Goal: Obtain resource: Obtain resource

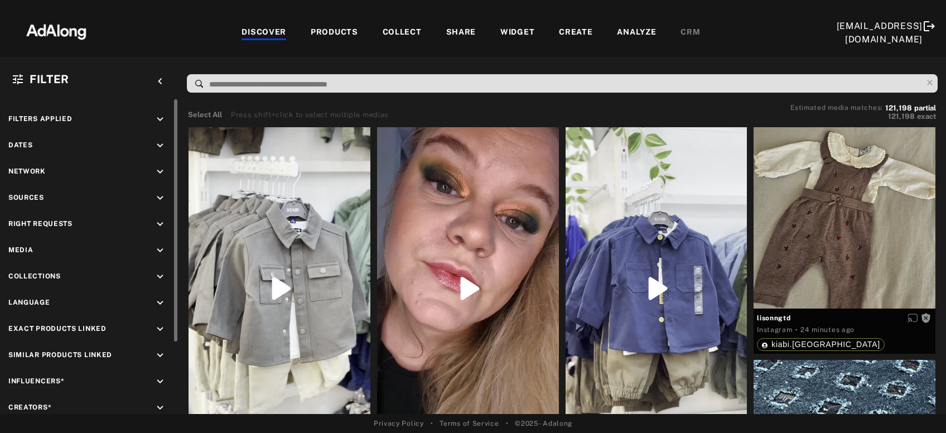
click at [160, 193] on icon "keyboard_arrow_down" at bounding box center [160, 198] width 12 height 12
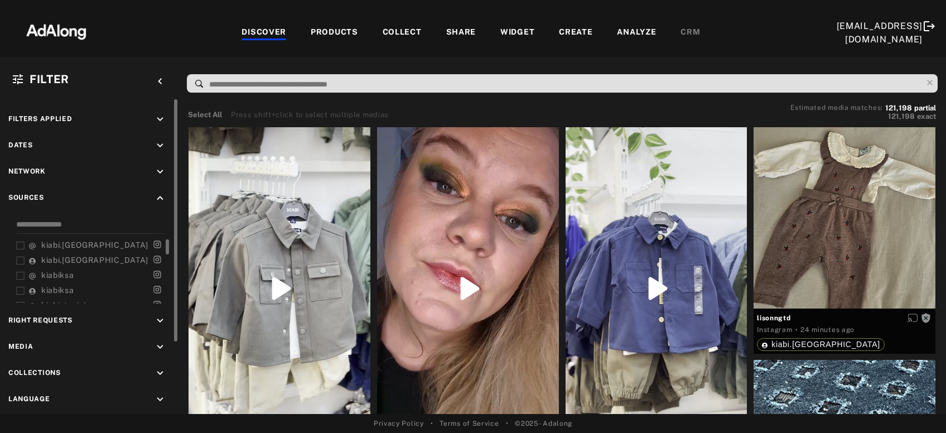
click at [70, 242] on span "kiabi.[GEOGRAPHIC_DATA]" at bounding box center [94, 244] width 107 height 9
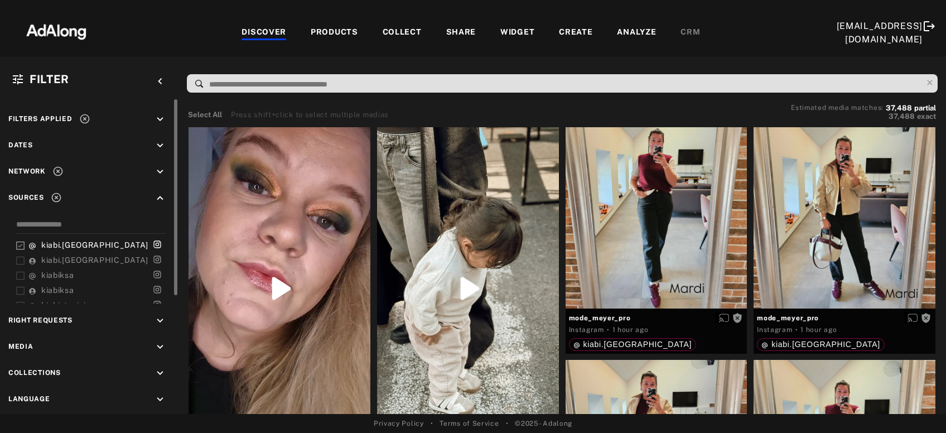
click at [159, 147] on icon "keyboard_arrow_down" at bounding box center [160, 145] width 12 height 12
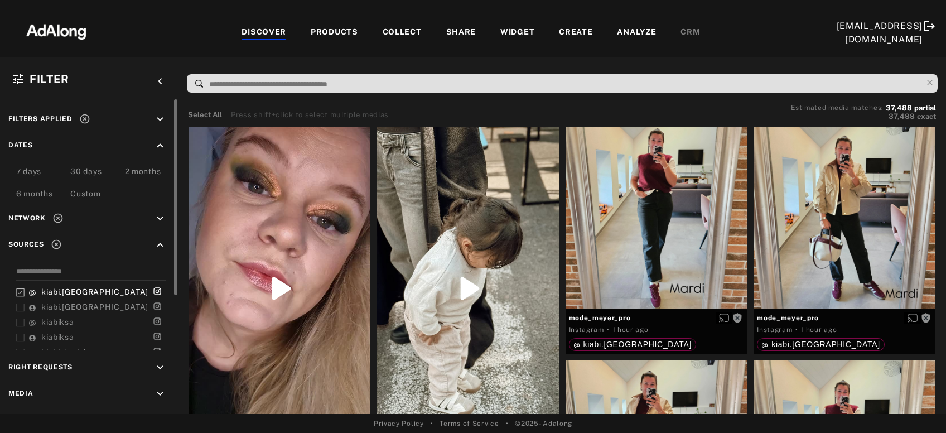
click at [99, 196] on div "Custom" at bounding box center [85, 194] width 30 height 13
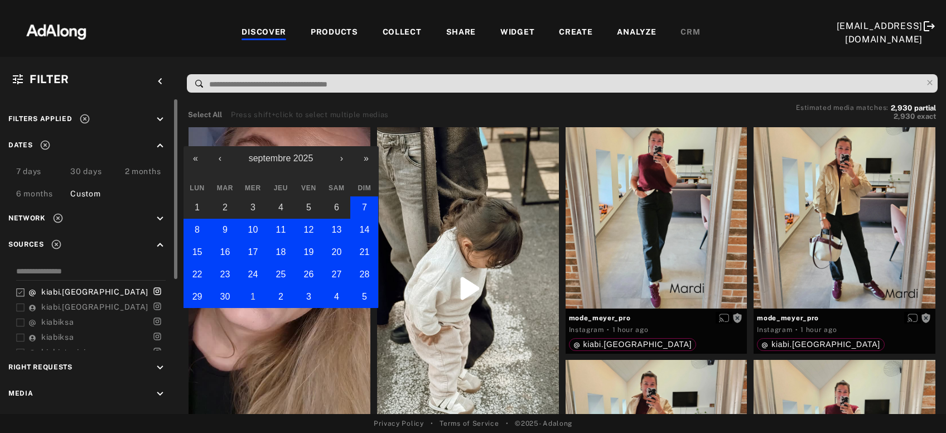
click at [244, 292] on button "1" at bounding box center [253, 297] width 28 height 22
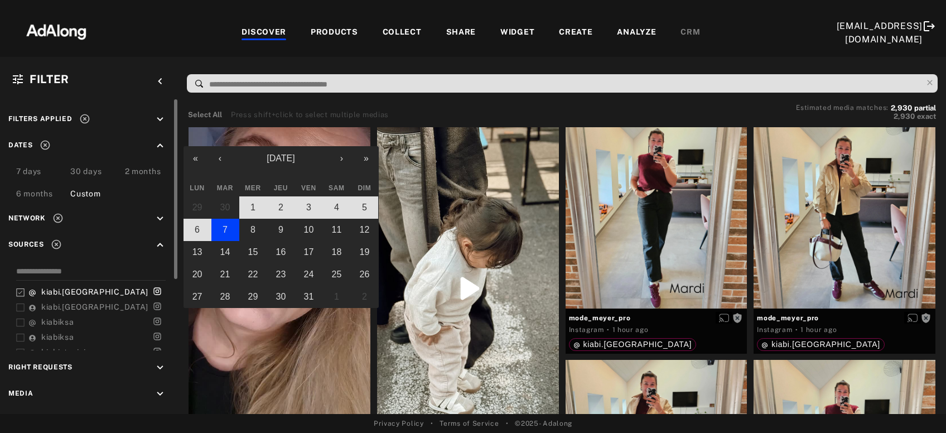
click at [229, 234] on button "7" at bounding box center [225, 230] width 28 height 22
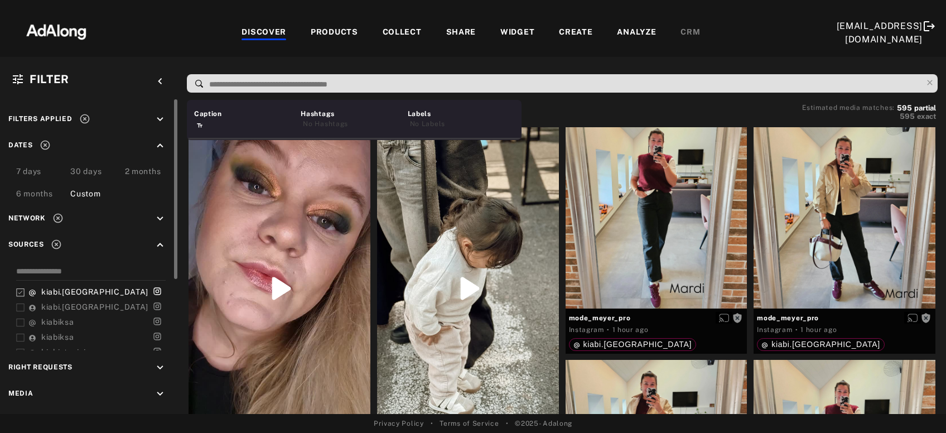
click at [272, 88] on input at bounding box center [565, 84] width 714 height 15
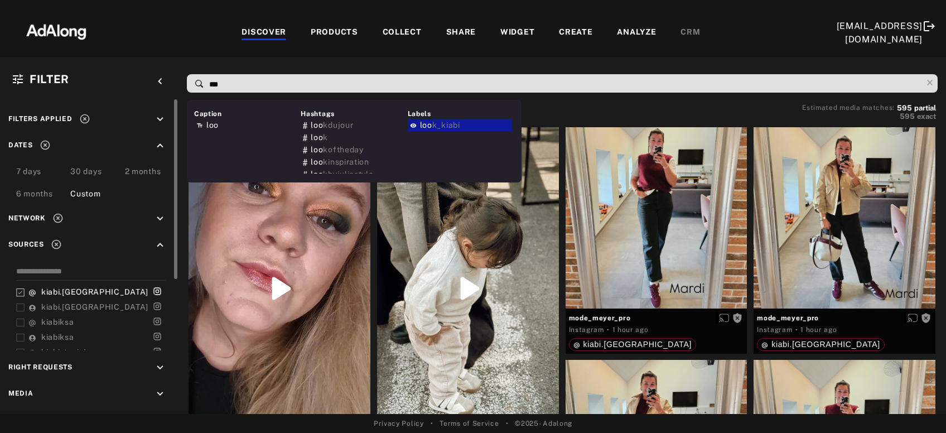
type input "***"
click at [459, 122] on span "k_kiabi" at bounding box center [446, 124] width 28 height 9
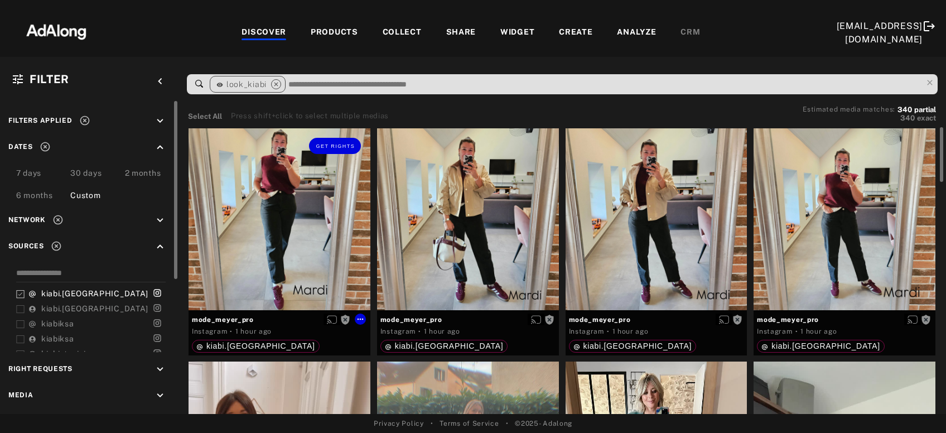
click at [337, 226] on div "Get rights" at bounding box center [280, 219] width 182 height 182
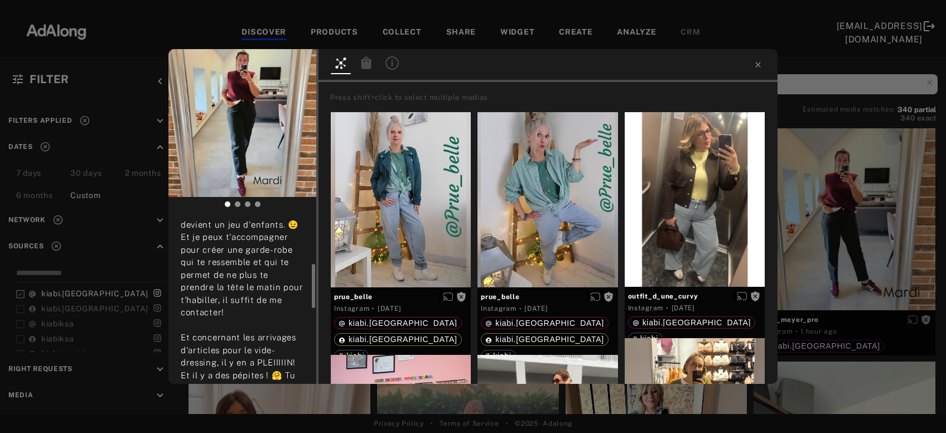
scroll to position [300, 0]
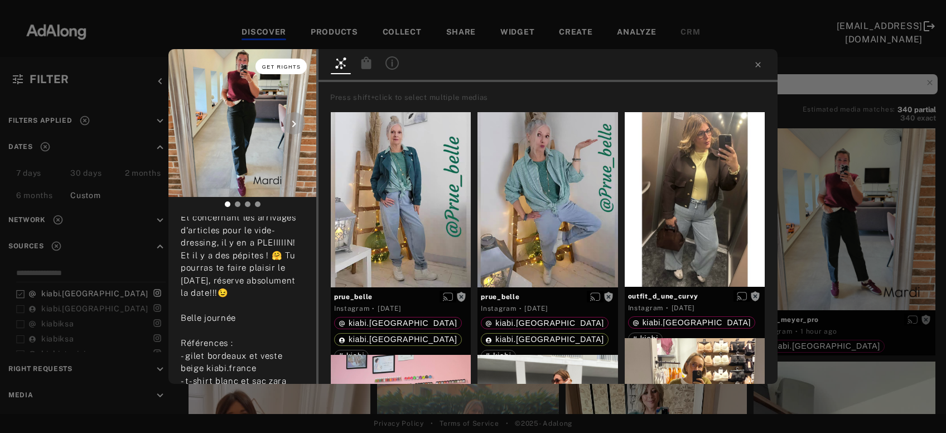
click at [274, 69] on span "Get rights" at bounding box center [281, 67] width 39 height 6
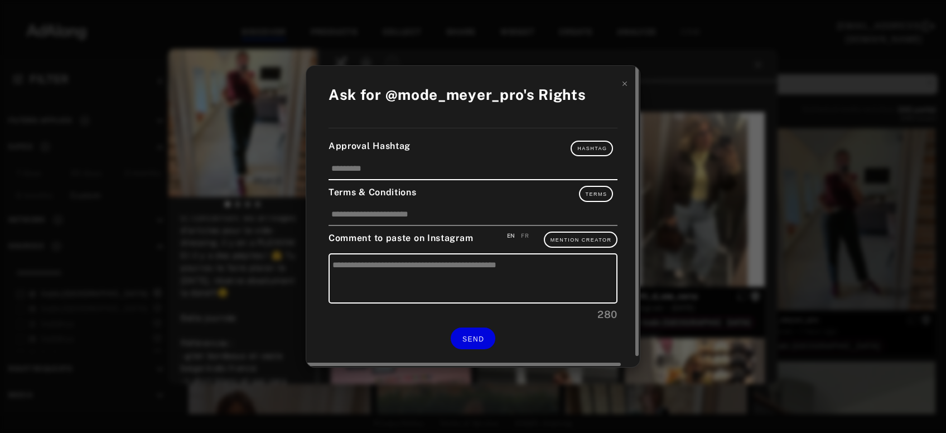
click at [526, 238] on div "FR" at bounding box center [525, 235] width 8 height 8
type textarea "**********"
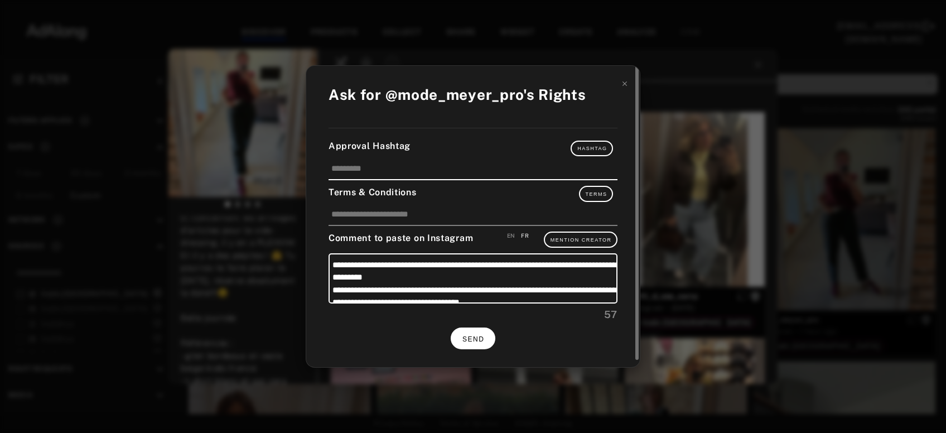
click at [486, 331] on button "SEND" at bounding box center [473, 338] width 45 height 22
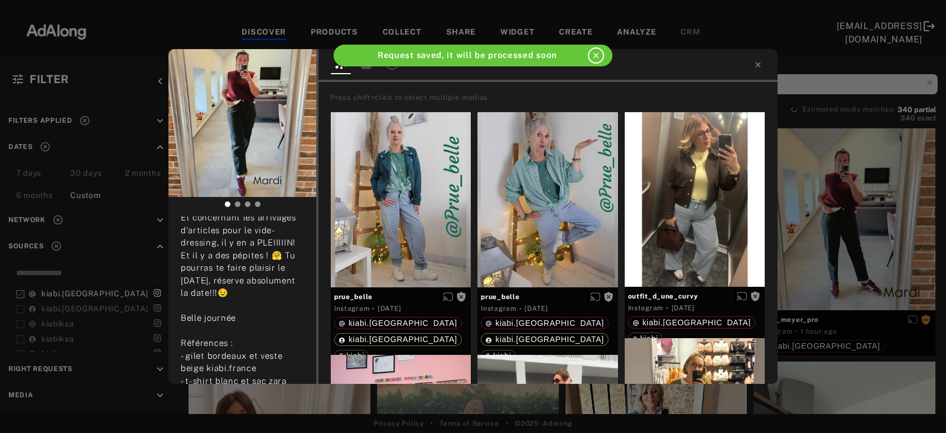
click at [857, 215] on div "mode_meyer_pro Rights requested 1 hour ago LOOK du jour..🤍🖤[GEOGRAPHIC_DATA] J'…" at bounding box center [473, 216] width 946 height 433
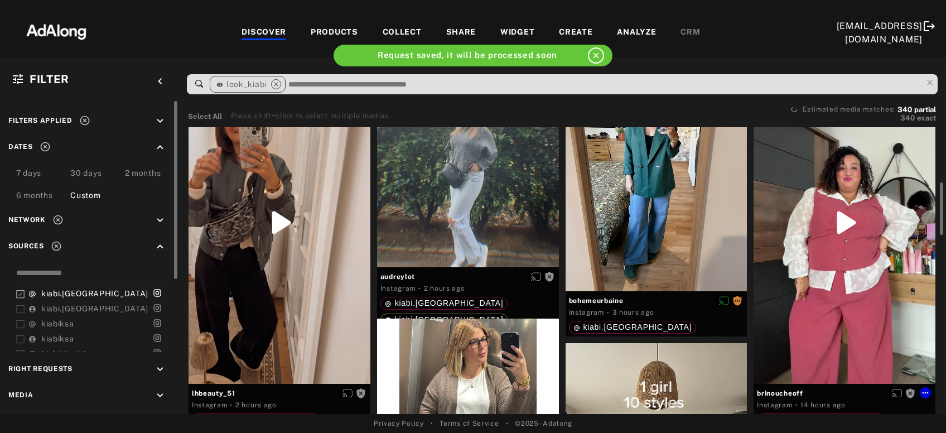
scroll to position [360, 0]
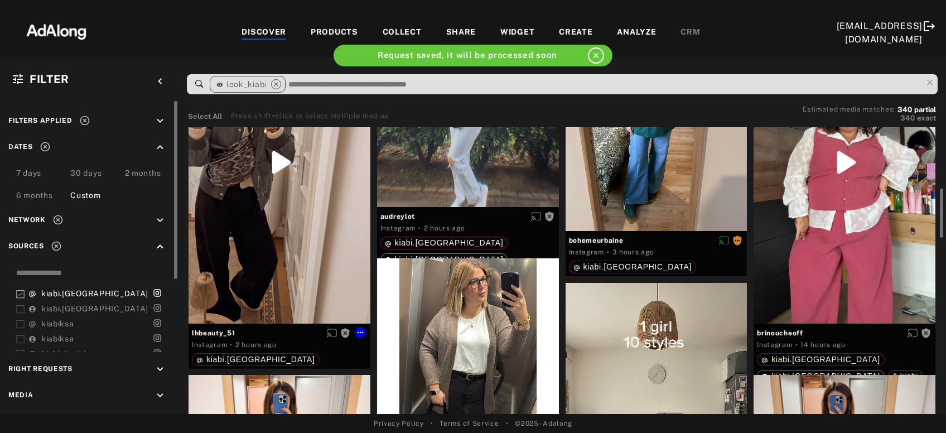
click at [297, 277] on div "Get rights" at bounding box center [280, 162] width 182 height 322
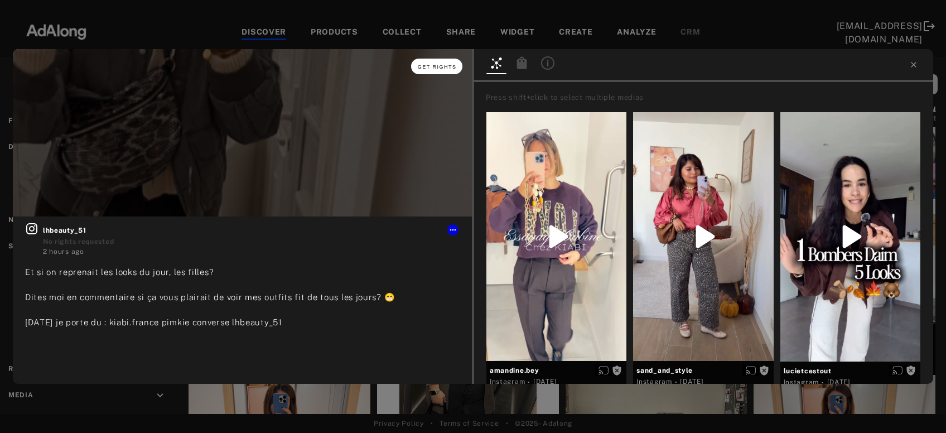
click at [429, 67] on span "Get rights" at bounding box center [437, 67] width 39 height 6
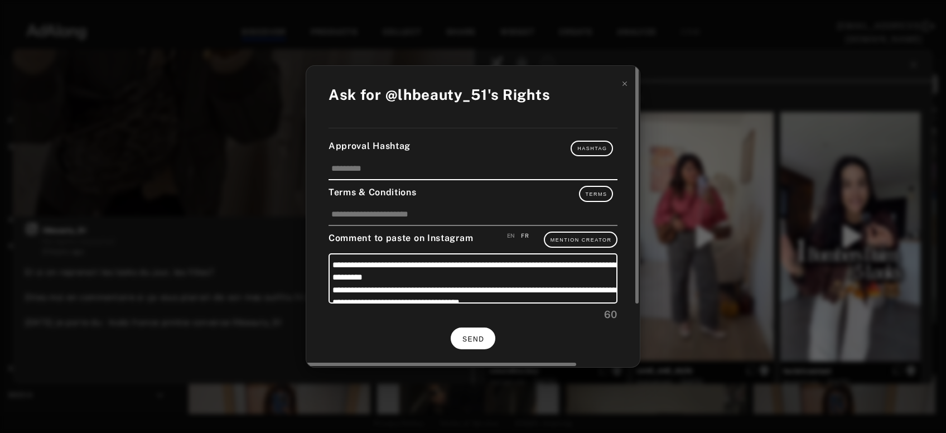
click at [467, 339] on span "SEND" at bounding box center [473, 339] width 22 height 8
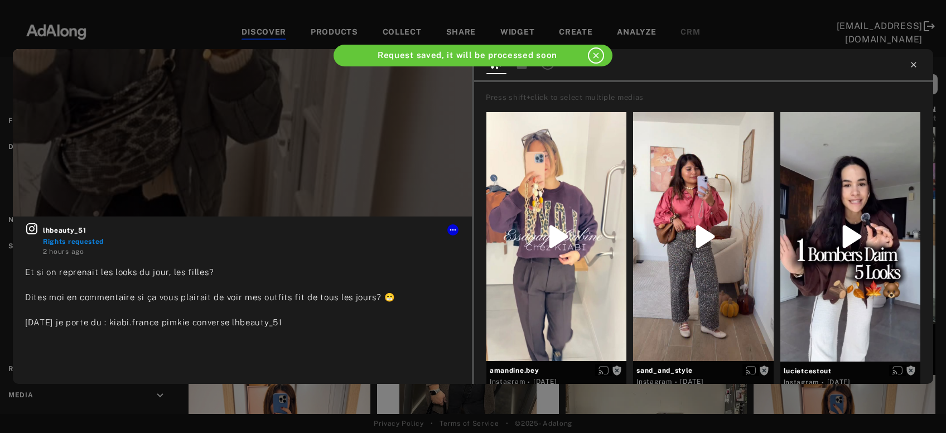
click at [916, 66] on icon at bounding box center [913, 64] width 9 height 9
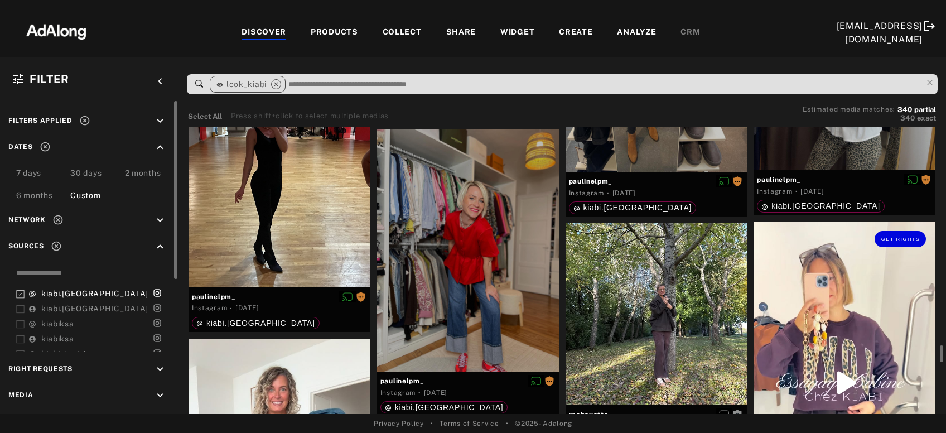
scroll to position [5710, 0]
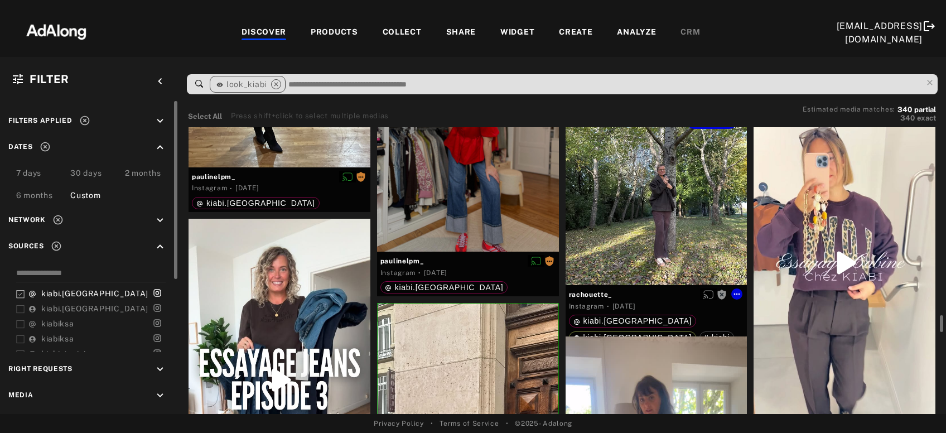
click at [691, 217] on div "Get rights" at bounding box center [657, 194] width 182 height 182
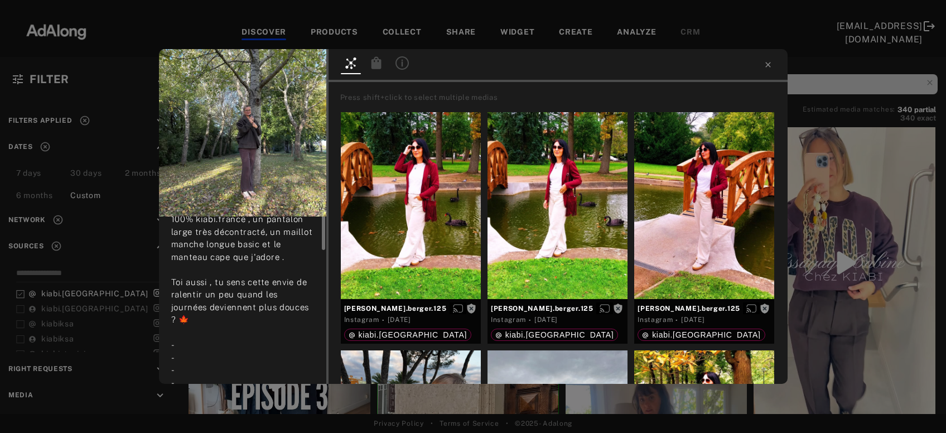
scroll to position [143, 0]
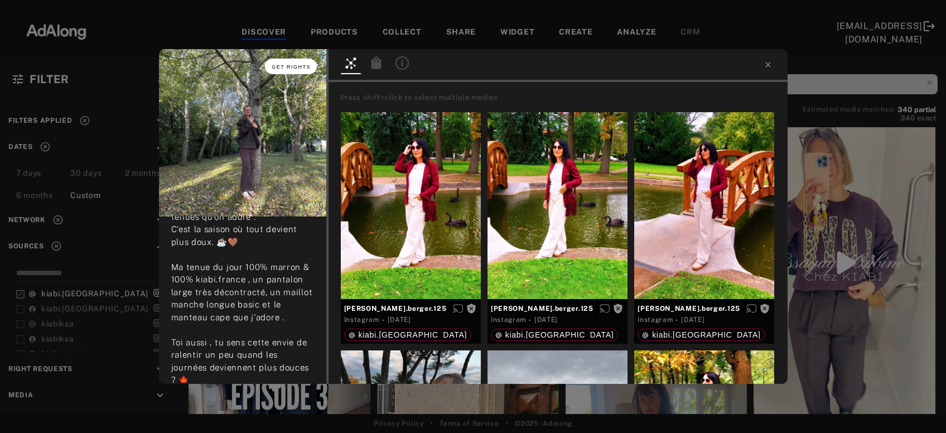
click at [295, 70] on button "Get rights" at bounding box center [290, 67] width 51 height 16
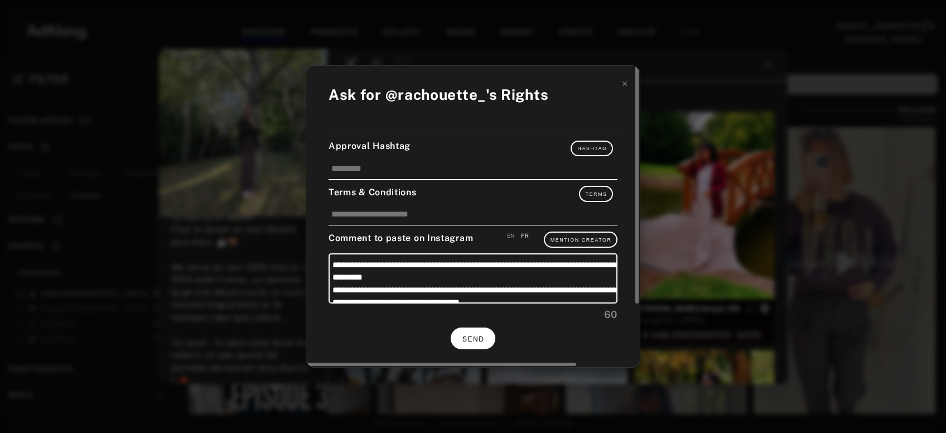
click at [480, 342] on button "SEND" at bounding box center [473, 338] width 45 height 22
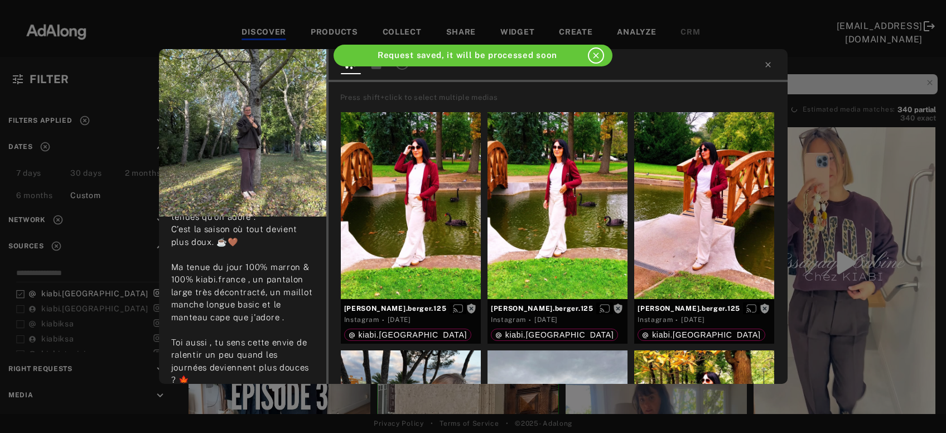
click at [843, 234] on div "rachouette_ Rights requested [DATE] Mood du jour : marron & douceur 🤎🍁🍂 L’autom…" at bounding box center [473, 216] width 946 height 433
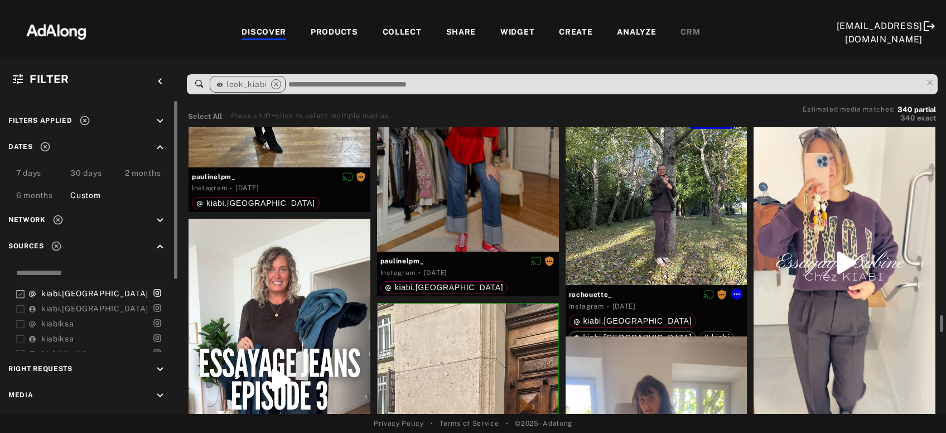
scroll to position [5770, 0]
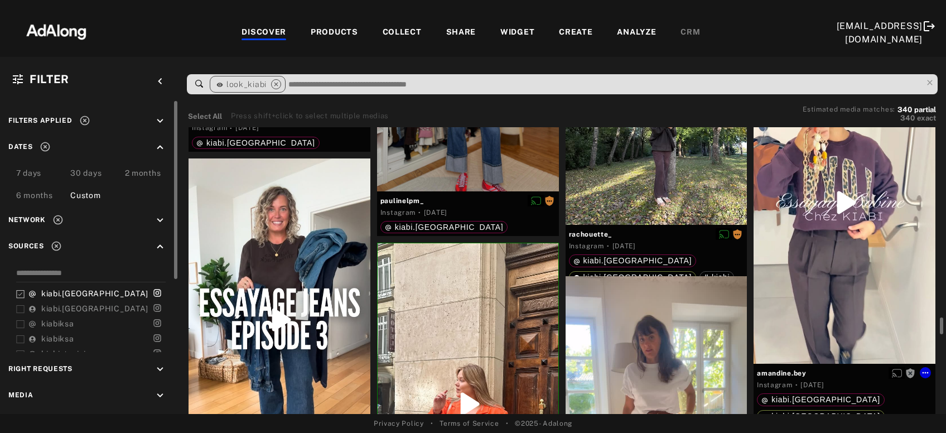
click at [866, 222] on div "Get rights" at bounding box center [845, 202] width 182 height 322
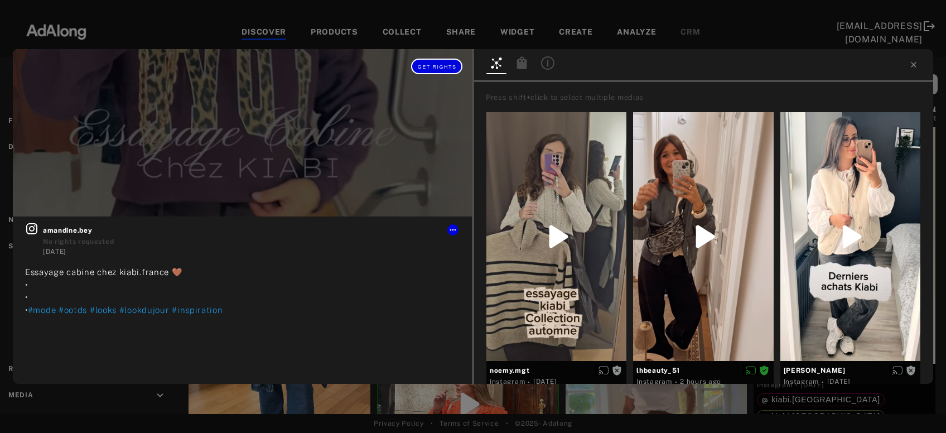
click at [448, 70] on button "Get rights" at bounding box center [436, 67] width 51 height 16
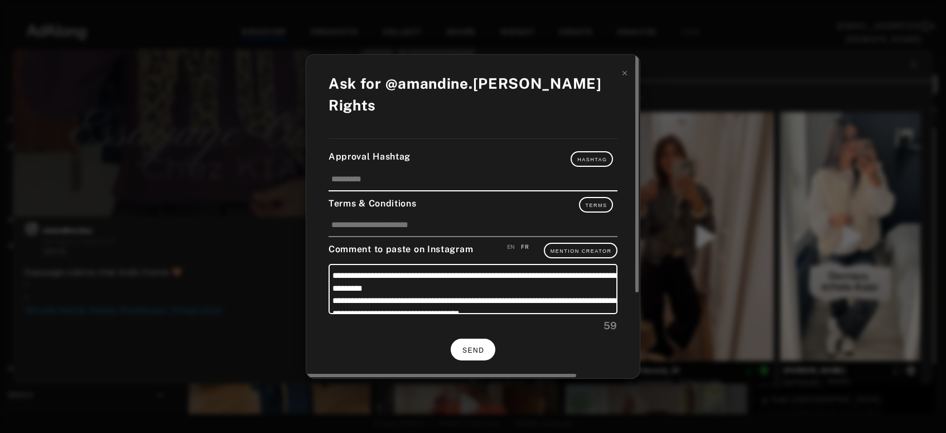
click at [476, 346] on span "SEND" at bounding box center [473, 350] width 22 height 8
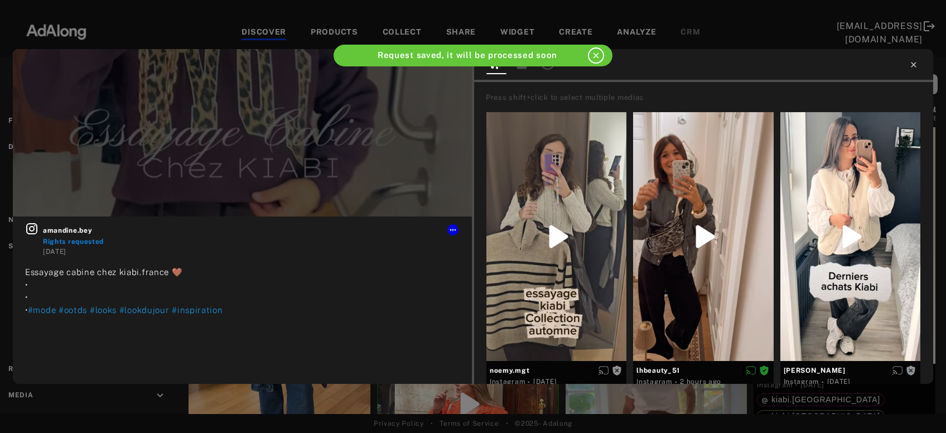
click at [911, 66] on icon at bounding box center [913, 64] width 9 height 9
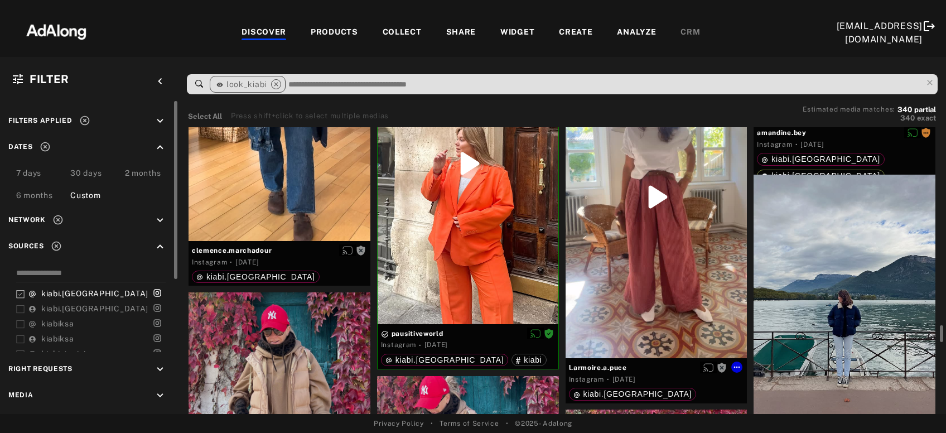
scroll to position [5950, 0]
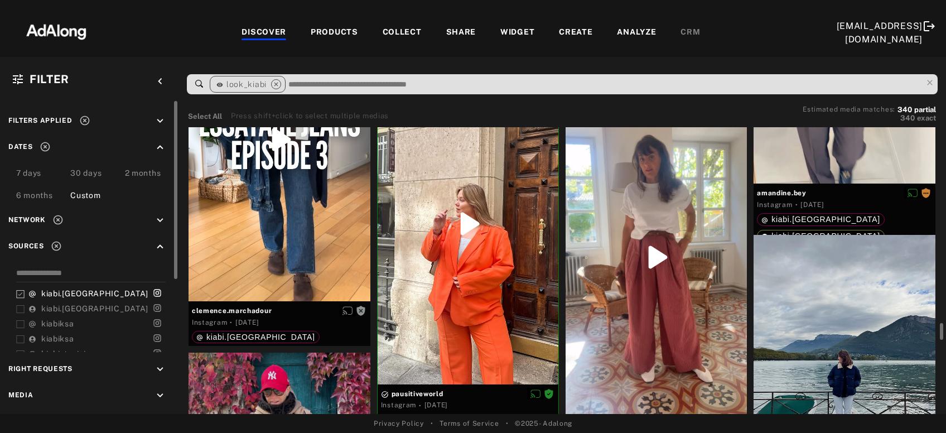
click at [667, 270] on div "Get rights" at bounding box center [657, 257] width 182 height 322
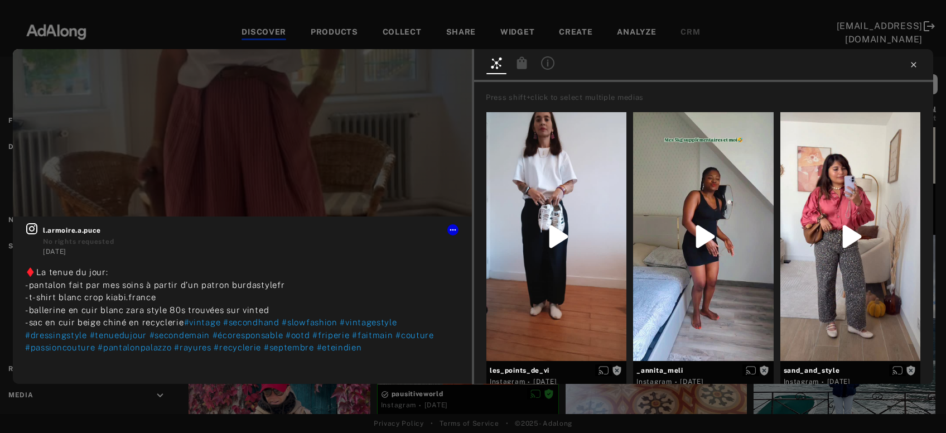
click at [911, 67] on icon at bounding box center [913, 64] width 9 height 9
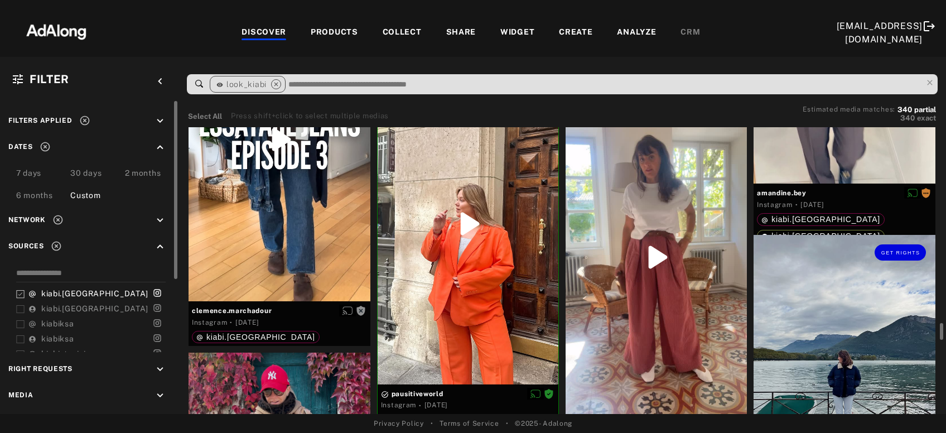
scroll to position [6071, 0]
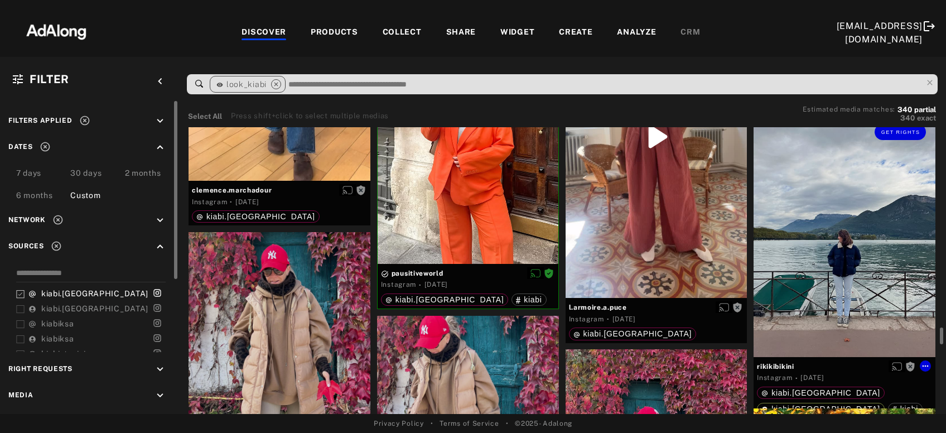
click at [818, 273] on div "Get rights" at bounding box center [845, 235] width 182 height 242
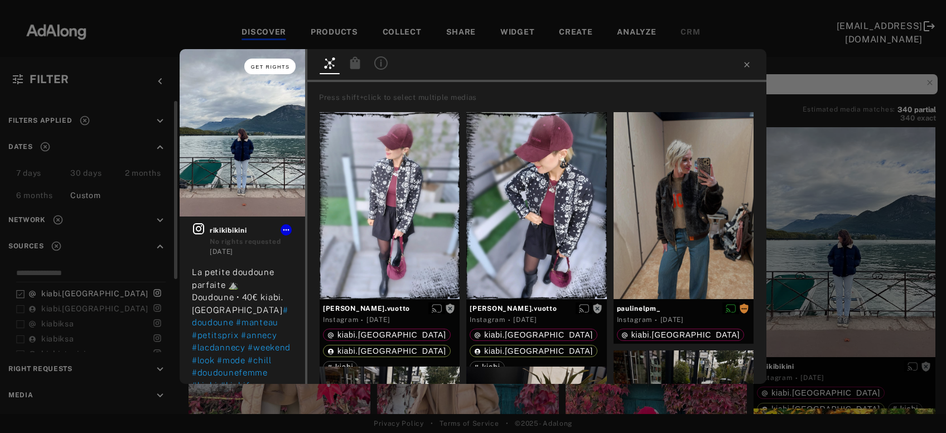
click at [266, 72] on button "Get rights" at bounding box center [269, 67] width 51 height 16
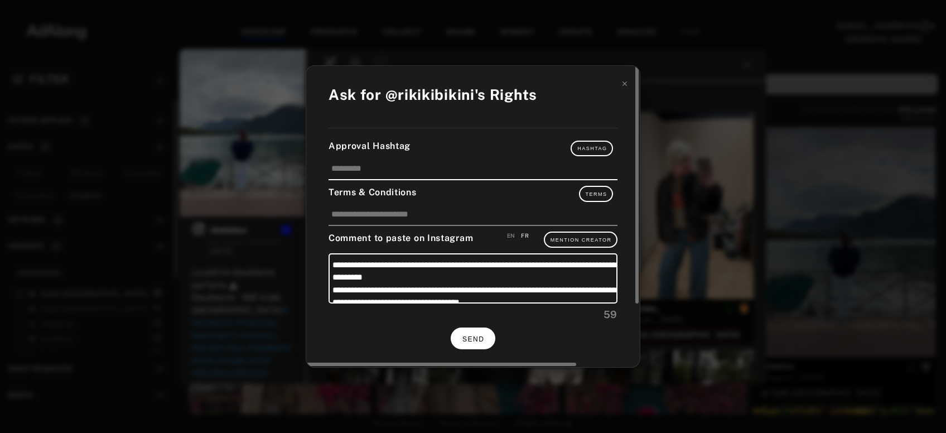
click at [486, 339] on button "SEND" at bounding box center [473, 338] width 45 height 22
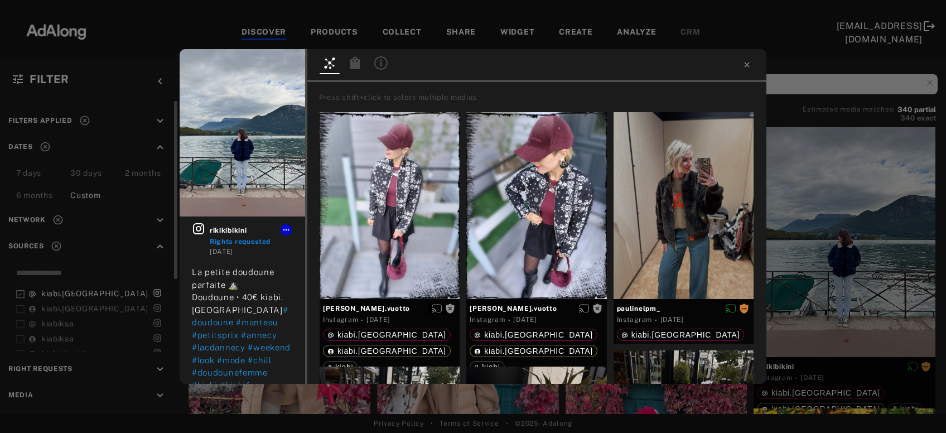
click at [851, 245] on div "rikikibikini Rights requested [DATE] La petite doudoune parfaite ⛰️ Doudoune • …" at bounding box center [473, 216] width 946 height 433
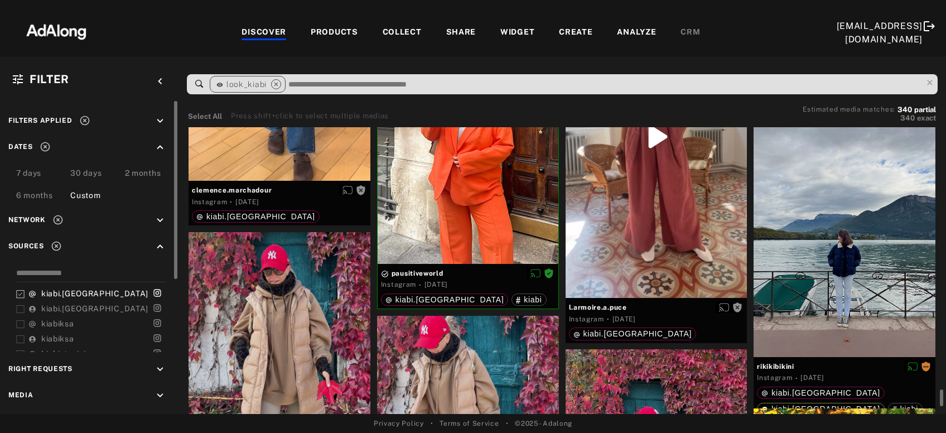
scroll to position [6191, 0]
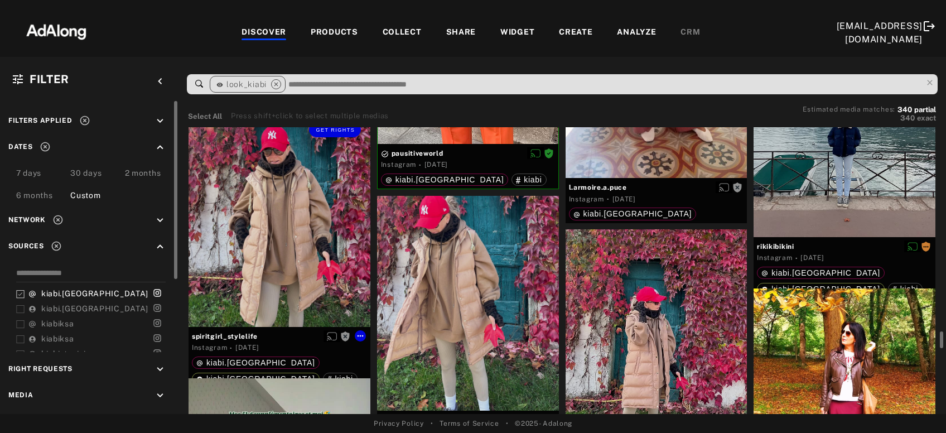
click at [289, 273] on div "Get rights" at bounding box center [280, 219] width 182 height 215
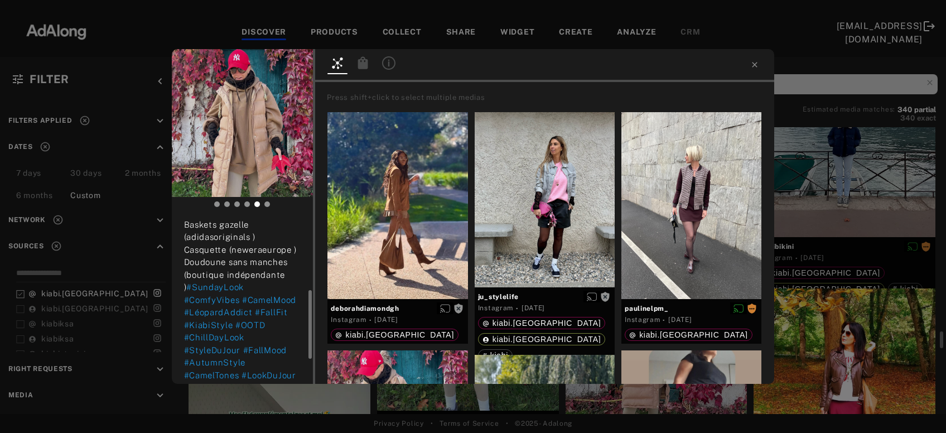
scroll to position [120, 0]
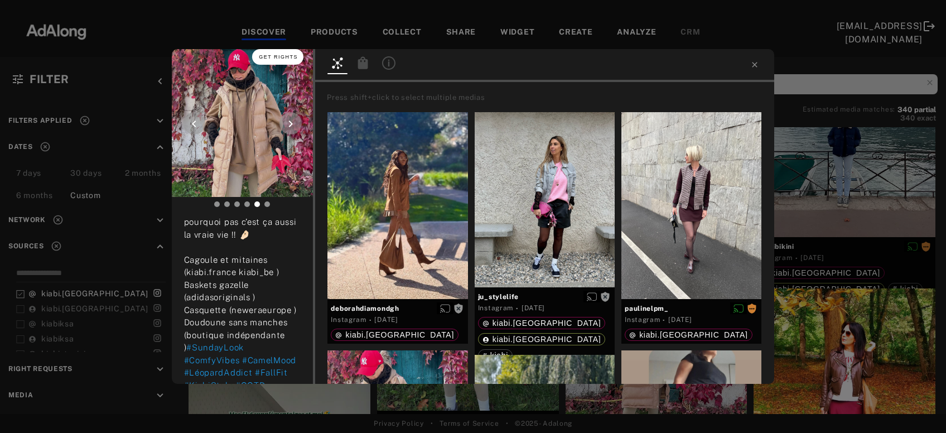
click at [278, 61] on button "Get rights" at bounding box center [277, 57] width 51 height 16
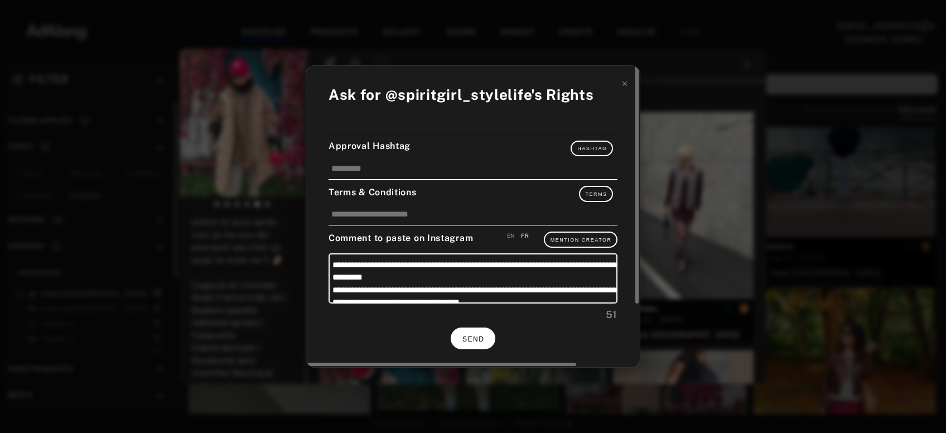
click at [485, 337] on button "SEND" at bounding box center [473, 338] width 45 height 22
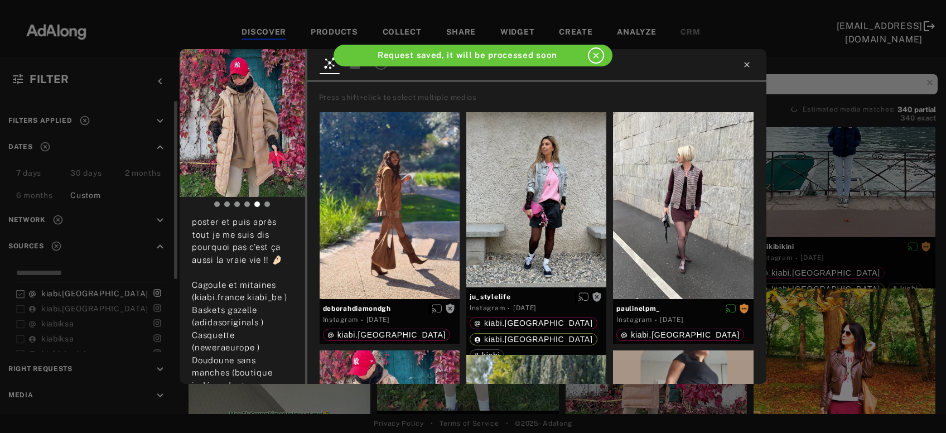
click at [749, 65] on icon at bounding box center [746, 64] width 9 height 9
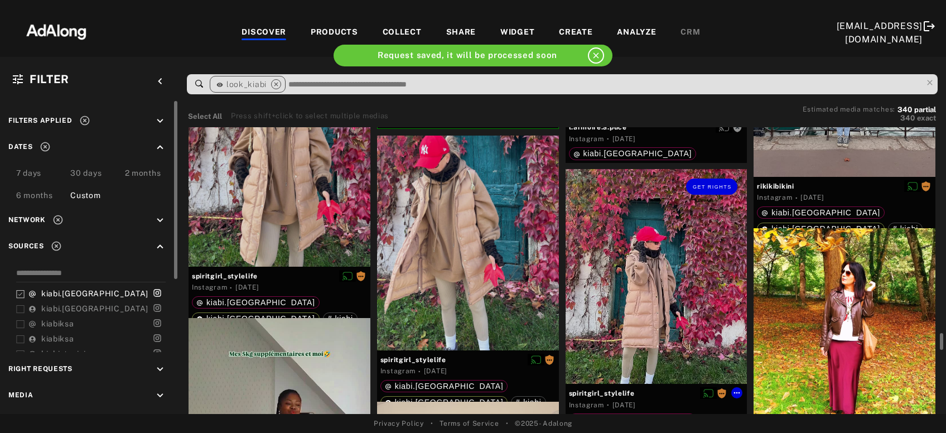
scroll to position [6371, 0]
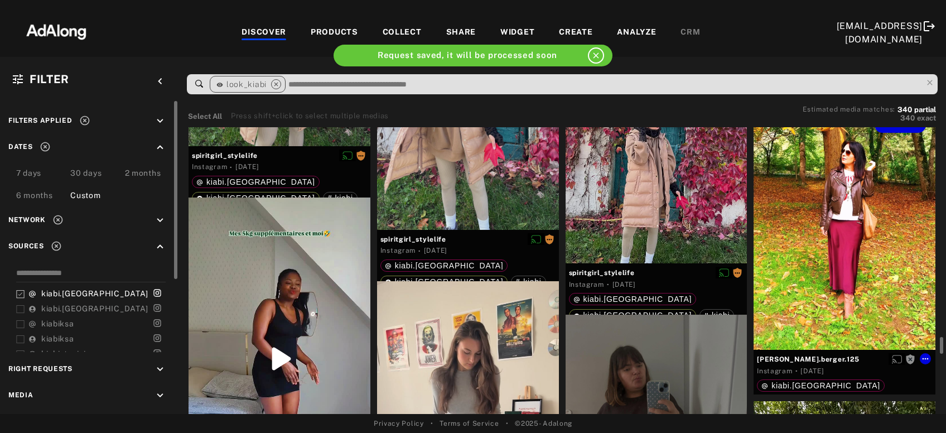
click at [784, 274] on div "Get rights" at bounding box center [845, 229] width 182 height 242
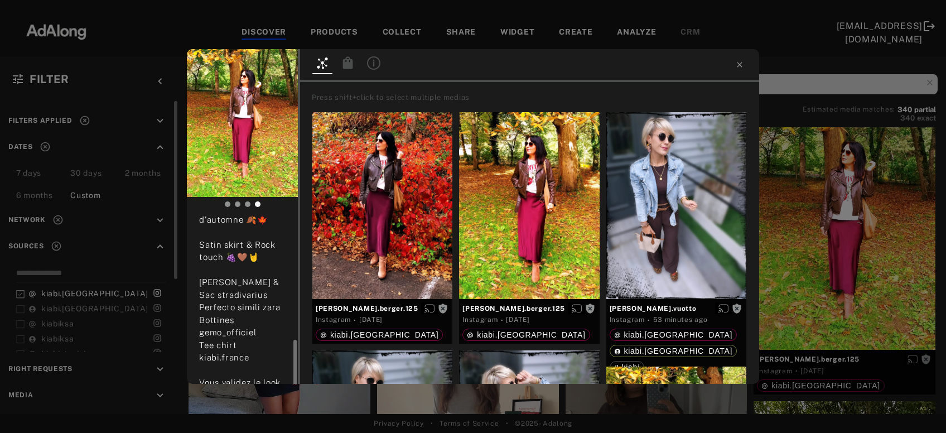
scroll to position [120, 0]
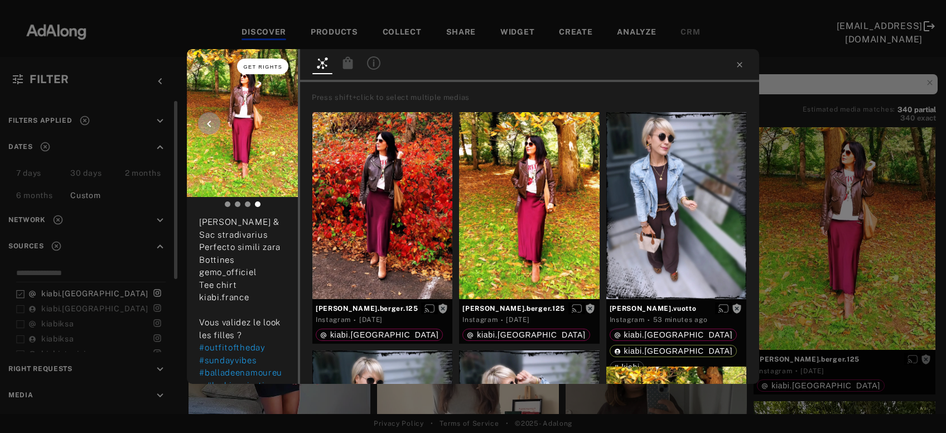
click at [266, 67] on span "Get rights" at bounding box center [263, 67] width 39 height 6
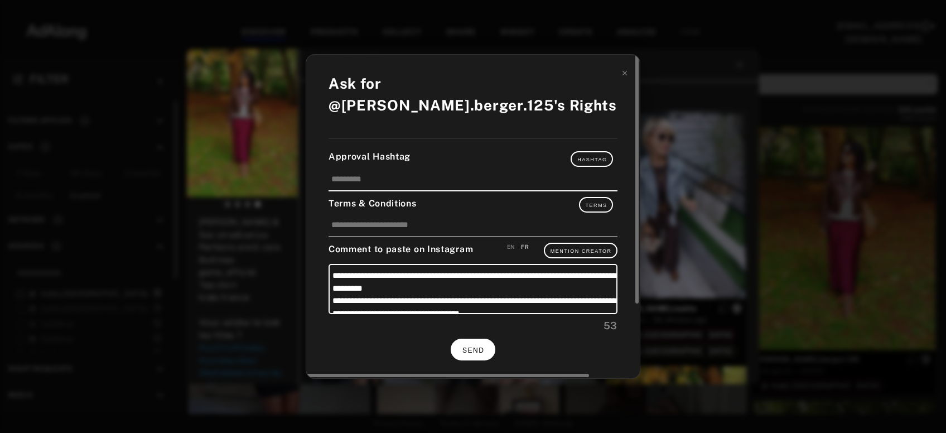
click at [484, 340] on button "SEND" at bounding box center [473, 350] width 45 height 22
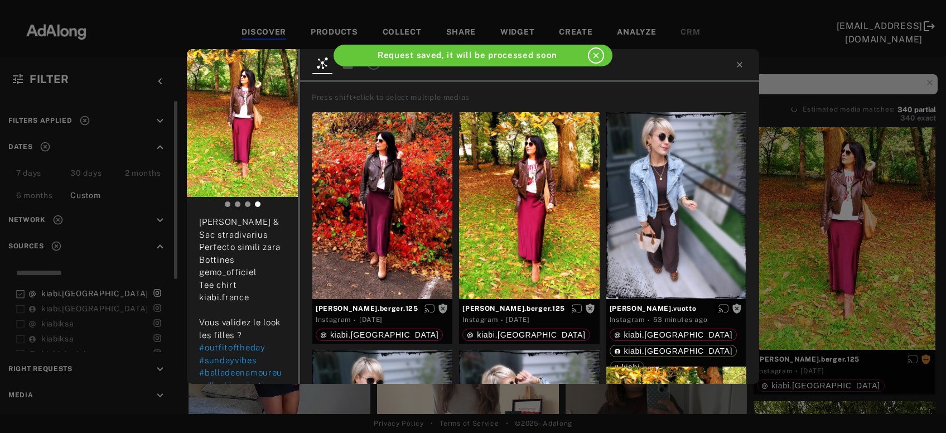
click at [863, 246] on div "Get rights [PERSON_NAME].berger.125 No rights requested [DATE] Un [DATE] d'auto…" at bounding box center [473, 216] width 946 height 433
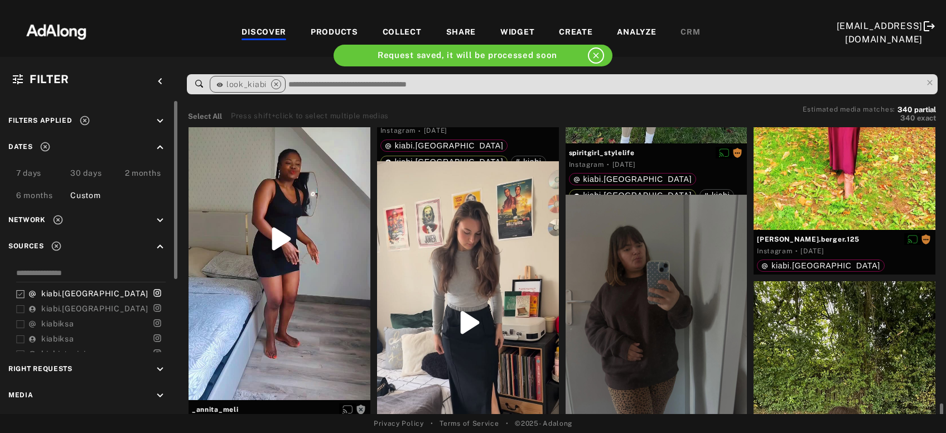
scroll to position [6612, 0]
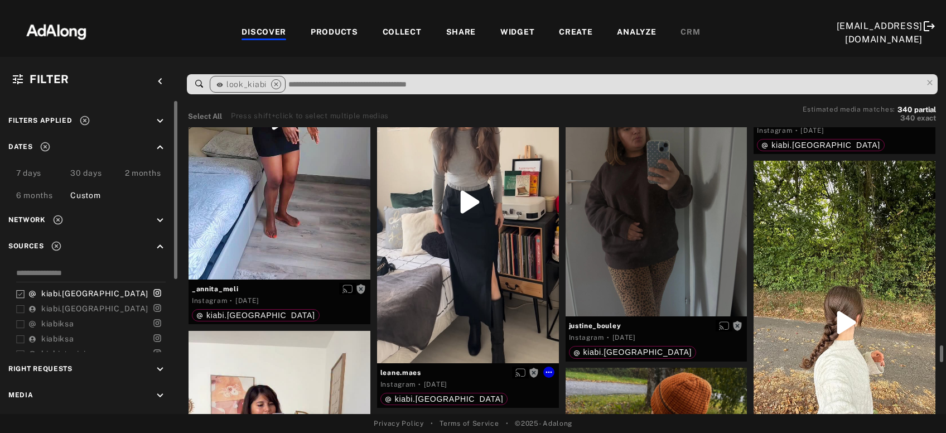
click at [500, 313] on div "Get rights" at bounding box center [468, 202] width 182 height 322
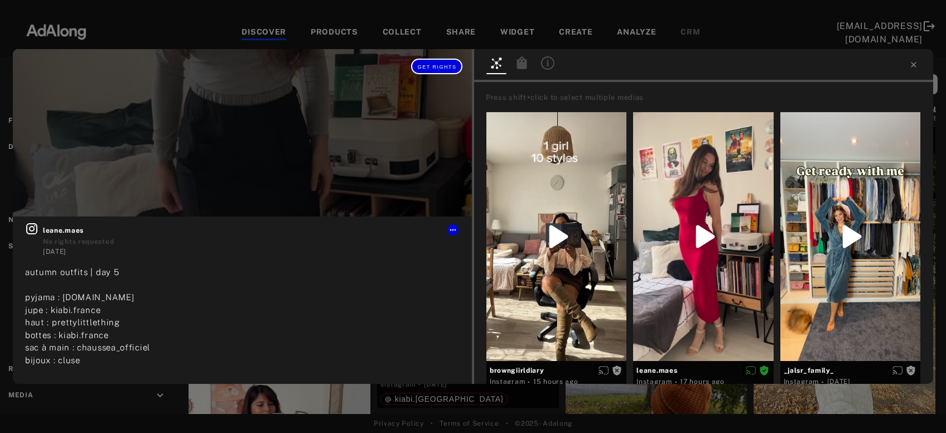
click at [438, 70] on button "Get rights" at bounding box center [436, 67] width 51 height 16
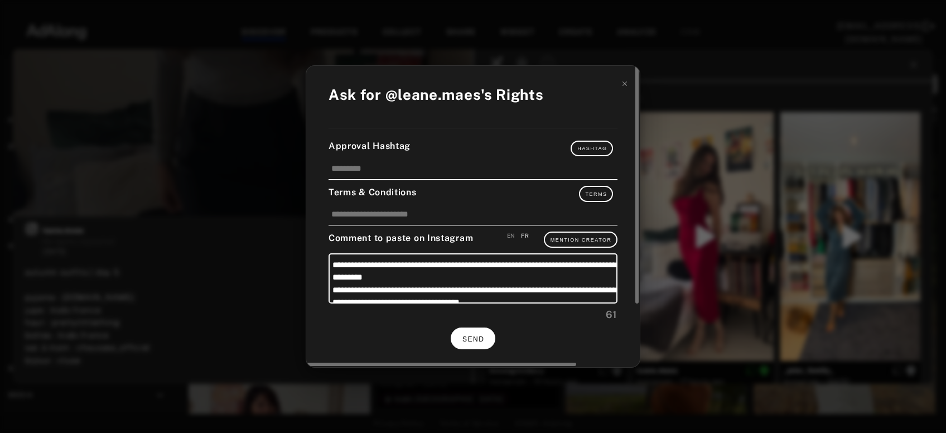
click at [475, 341] on button "SEND" at bounding box center [473, 338] width 45 height 22
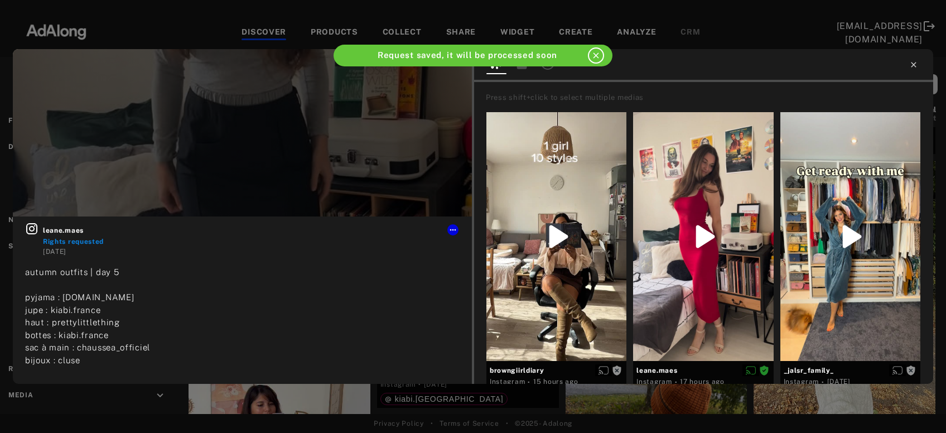
click at [914, 64] on icon at bounding box center [913, 64] width 5 height 5
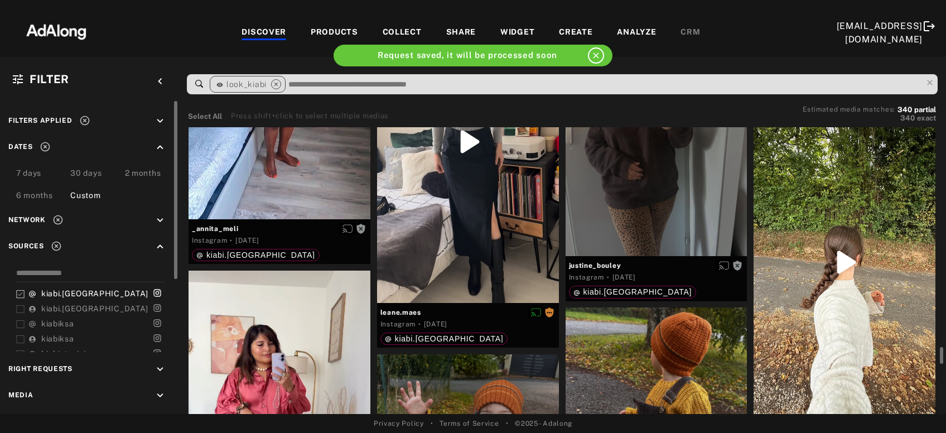
scroll to position [6732, 0]
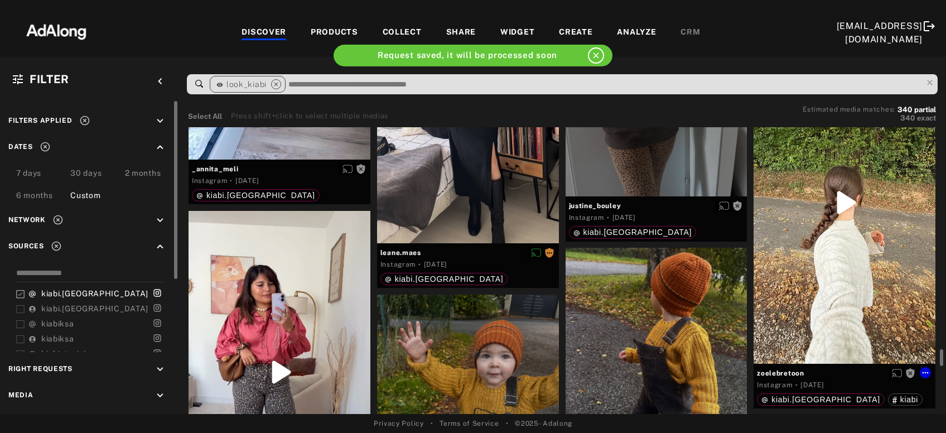
click at [872, 216] on div "Get rights" at bounding box center [845, 202] width 182 height 323
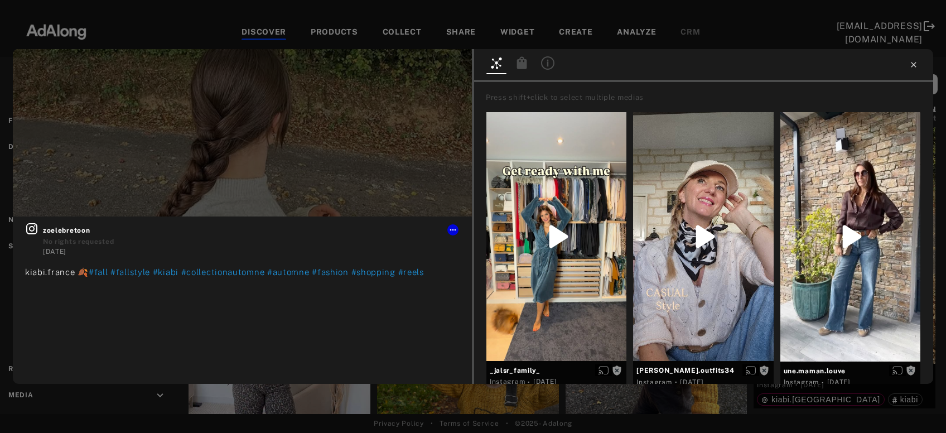
click at [914, 66] on icon at bounding box center [913, 64] width 9 height 9
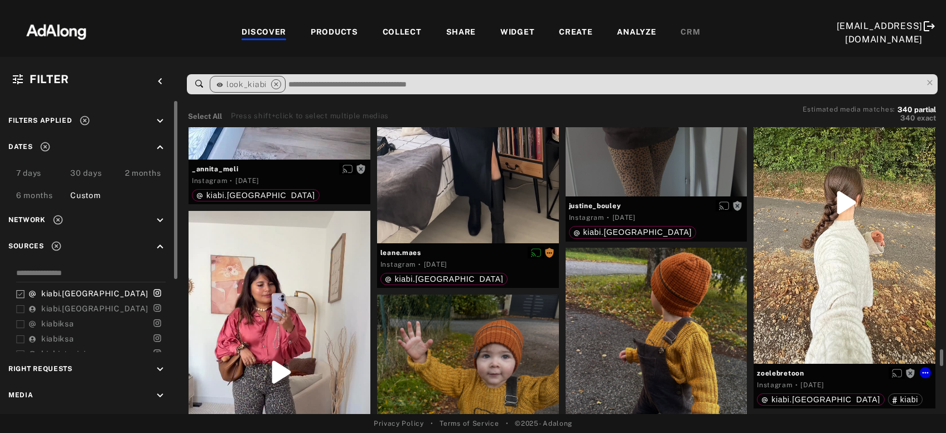
scroll to position [6852, 0]
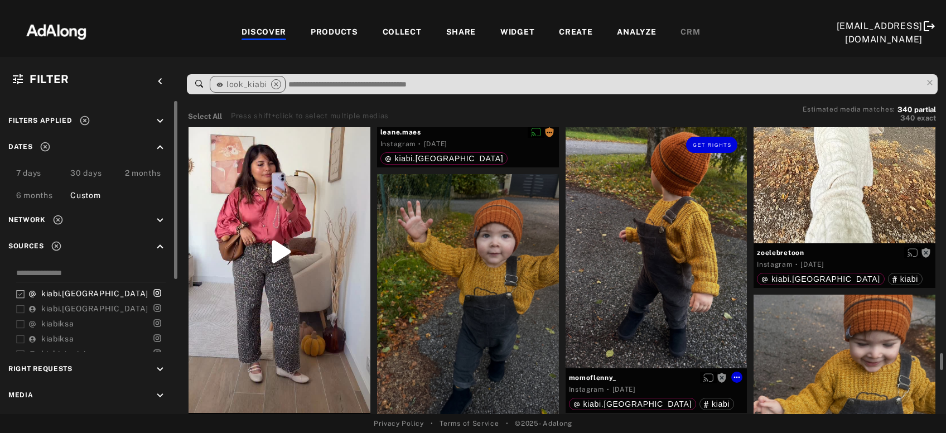
click at [639, 302] on div "Get rights" at bounding box center [657, 247] width 182 height 241
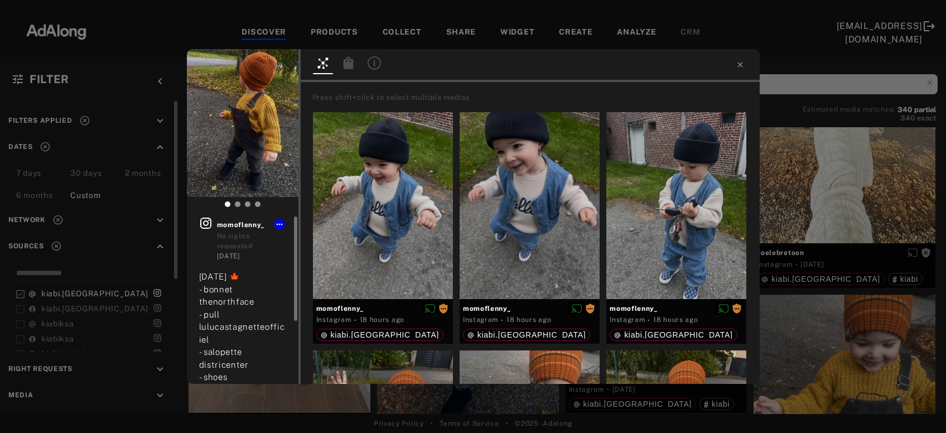
scroll to position [60, 0]
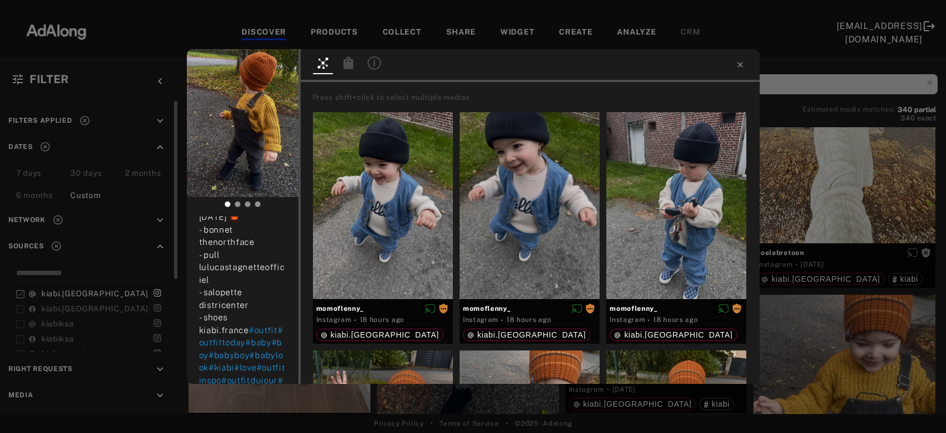
click at [880, 329] on div "Get rights momoflenny_ No rights requested [DATE] [DATE] 🍁 - bonnet thenorthfac…" at bounding box center [473, 216] width 946 height 433
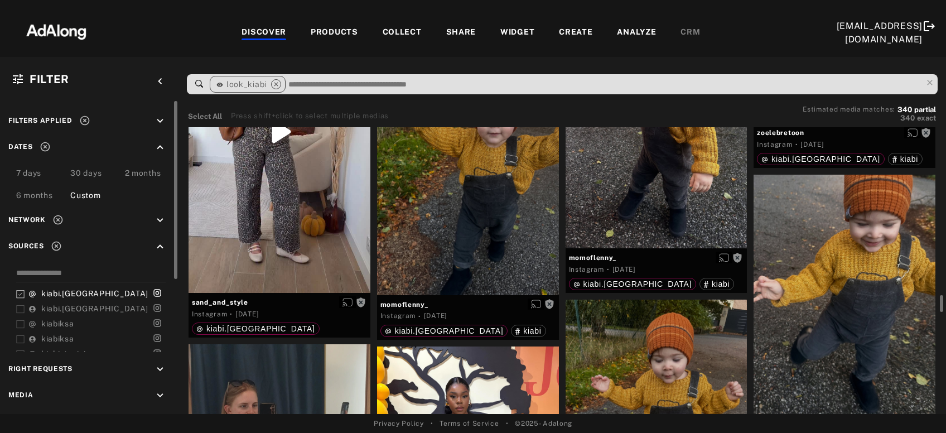
scroll to position [6852, 0]
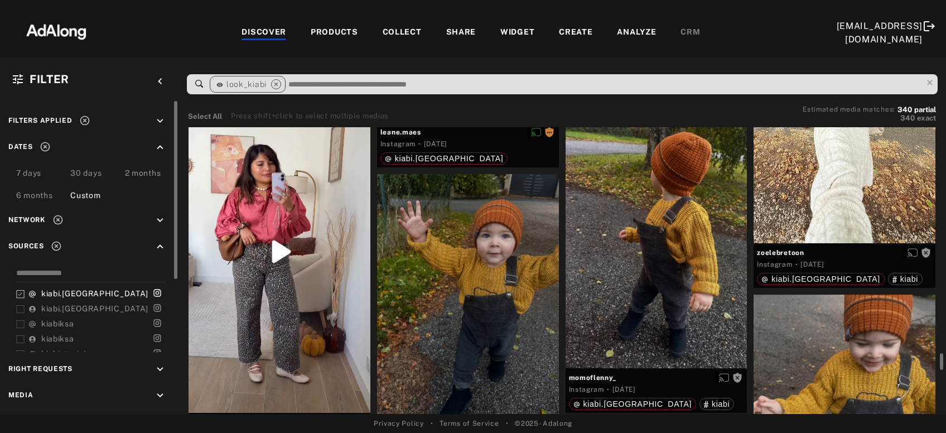
click at [272, 309] on div "Get rights" at bounding box center [280, 251] width 182 height 322
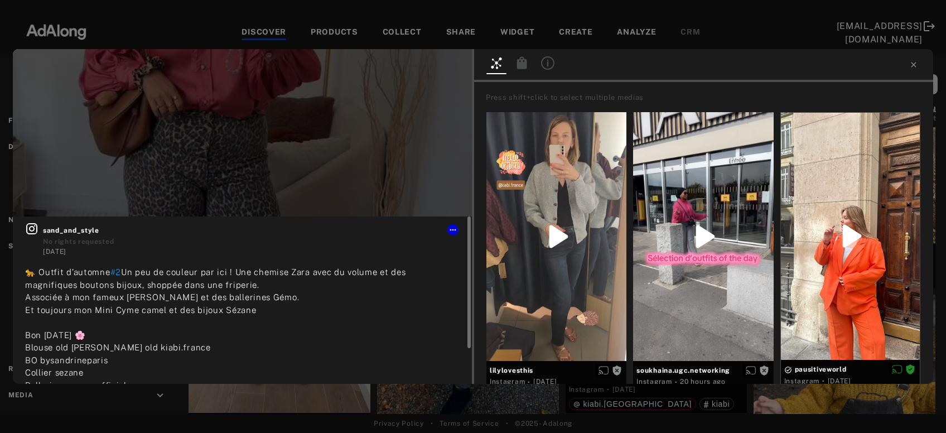
scroll to position [45, 0]
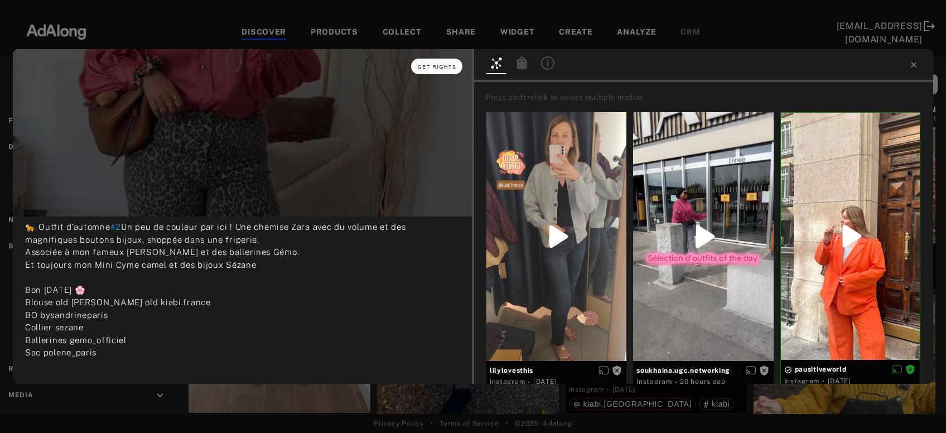
click at [428, 67] on span "Get rights" at bounding box center [437, 67] width 39 height 6
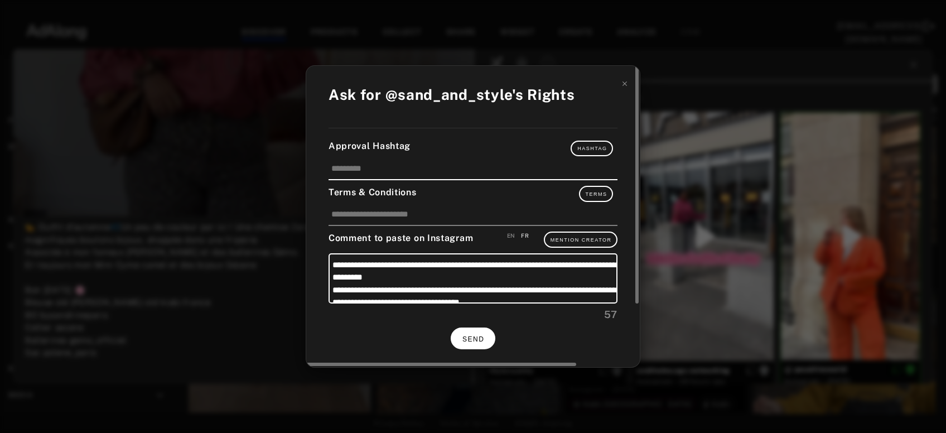
click at [467, 335] on span "SEND" at bounding box center [473, 339] width 22 height 8
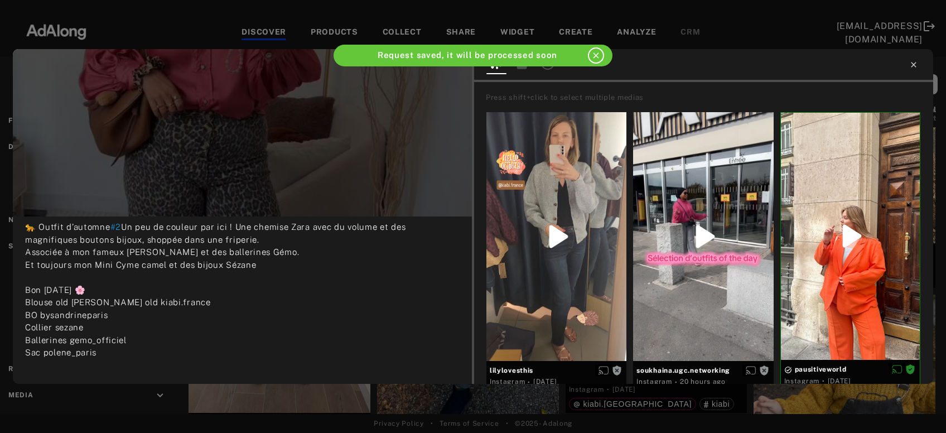
click at [913, 66] on icon at bounding box center [913, 64] width 9 height 9
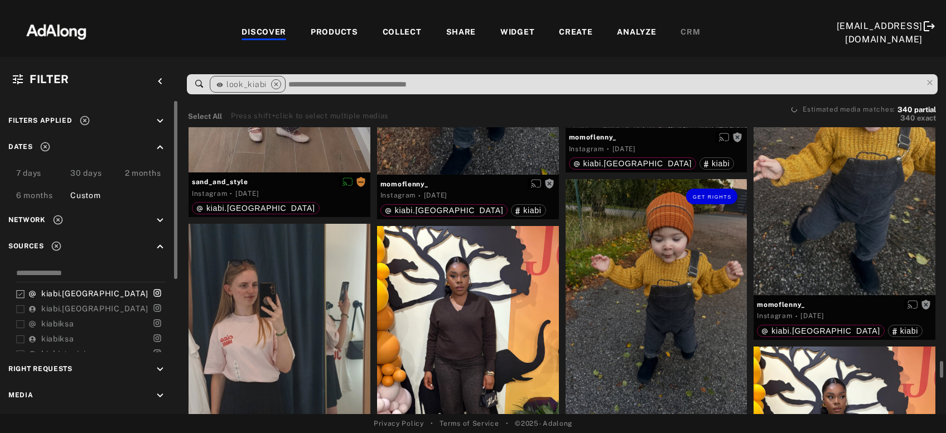
scroll to position [7213, 0]
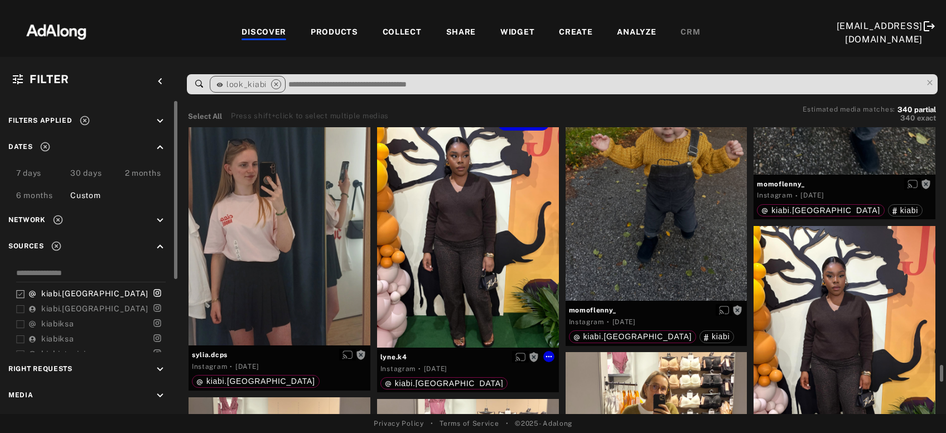
click at [428, 287] on div "Get rights" at bounding box center [468, 226] width 182 height 242
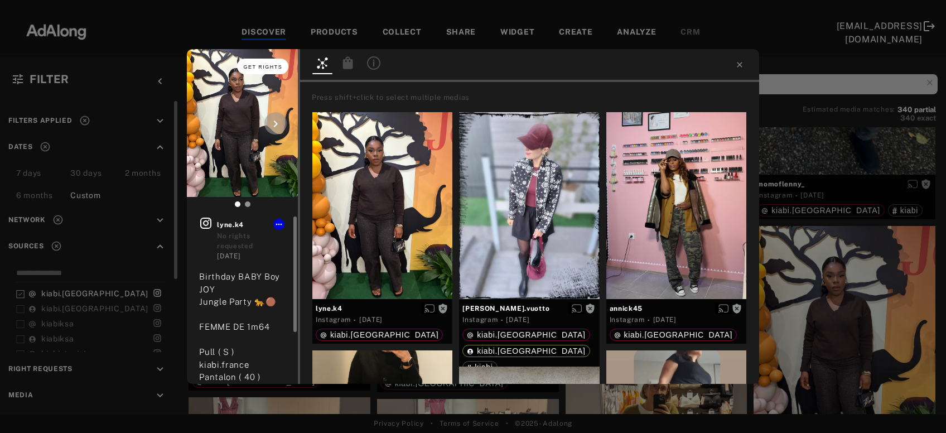
click at [257, 66] on span "Get rights" at bounding box center [263, 67] width 39 height 6
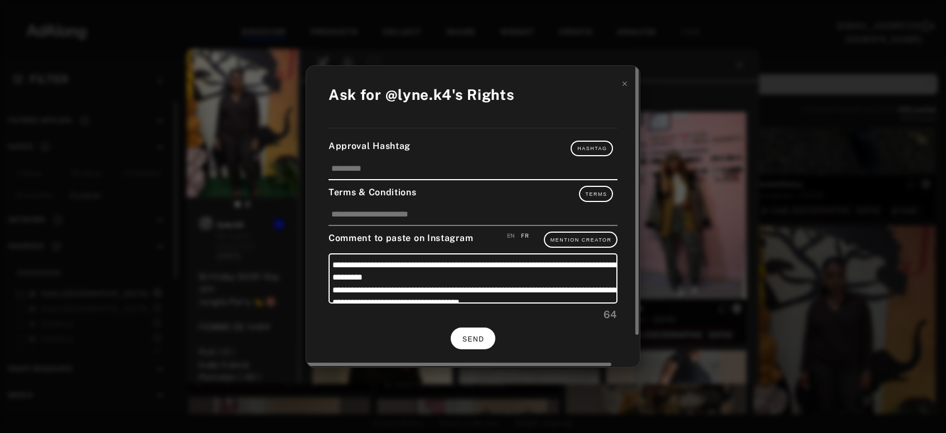
click at [479, 340] on span "SEND" at bounding box center [473, 339] width 22 height 8
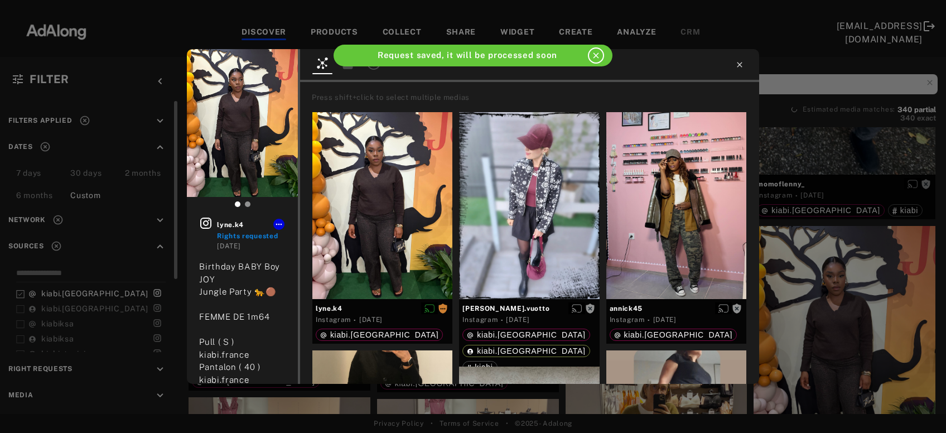
click at [738, 65] on icon at bounding box center [739, 64] width 5 height 5
